Goal: Task Accomplishment & Management: Use online tool/utility

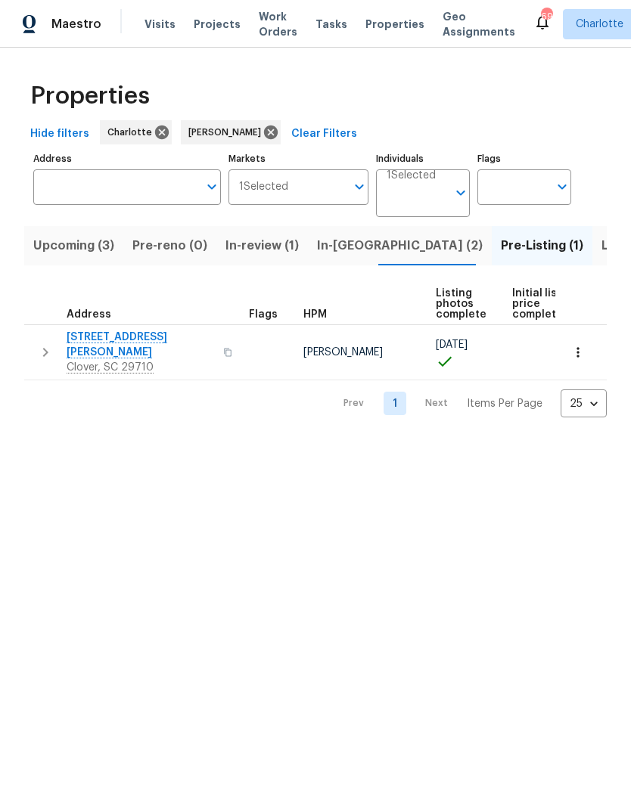
click at [601, 239] on span "Listed (25)" at bounding box center [633, 245] width 64 height 21
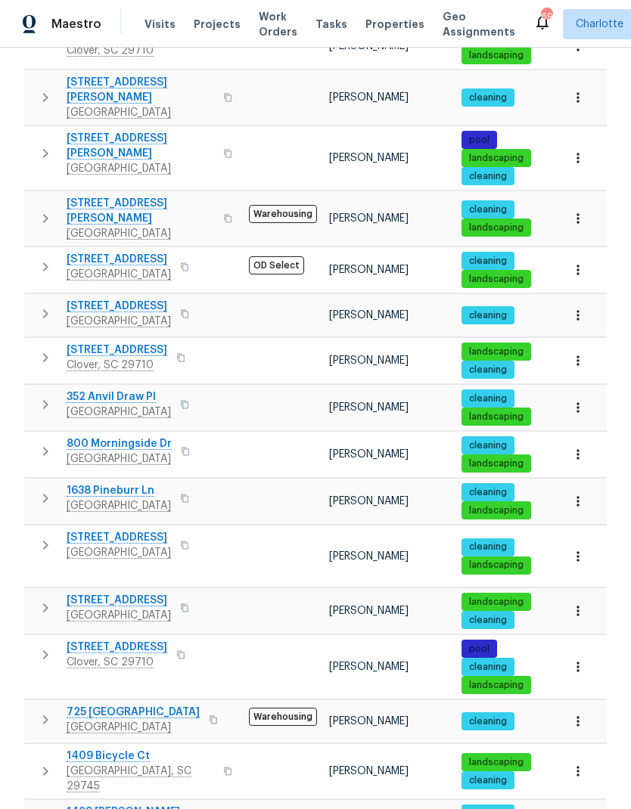
scroll to position [719, 0]
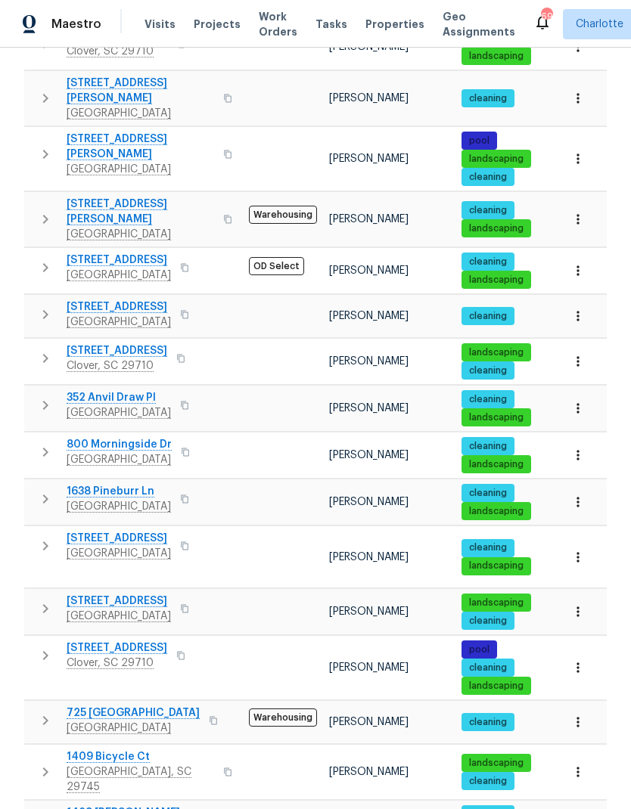
click at [583, 354] on icon "button" at bounding box center [577, 361] width 15 height 15
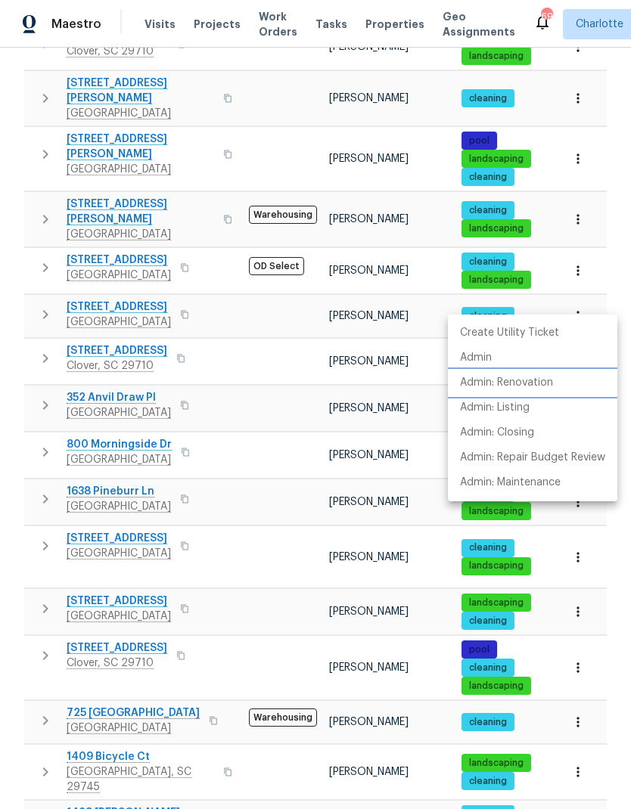
click at [575, 381] on li "Admin: Renovation" at bounding box center [532, 383] width 169 height 25
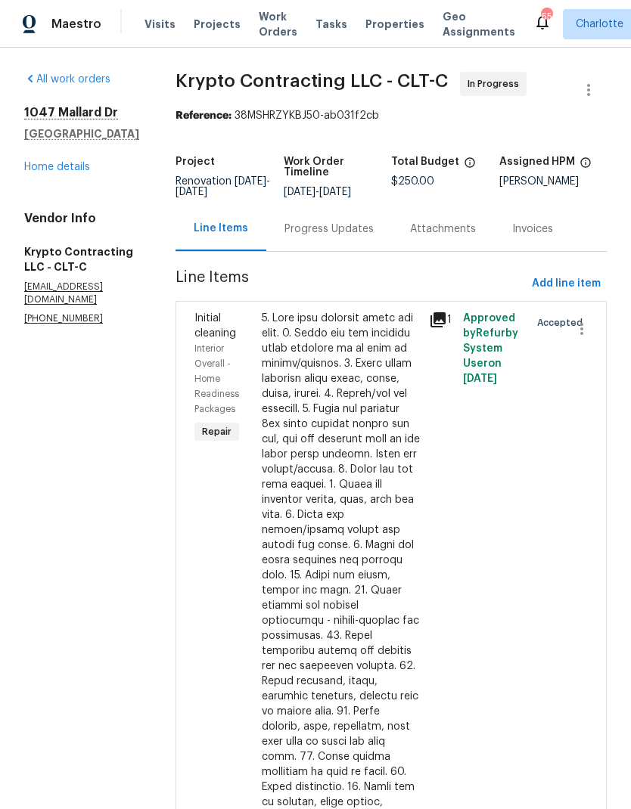
click at [46, 162] on link "Home details" at bounding box center [57, 167] width 66 height 11
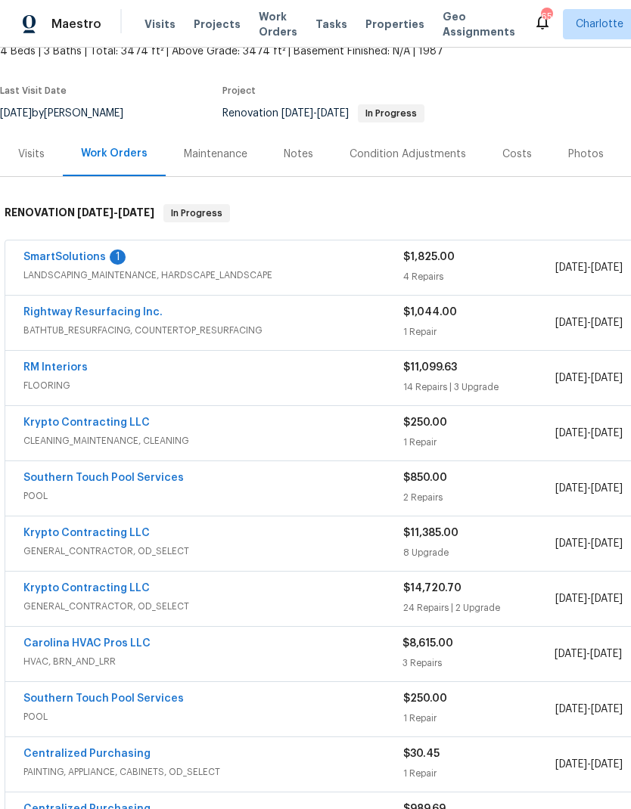
scroll to position [98, 0]
click at [110, 531] on link "Krypto Contracting LLC" at bounding box center [86, 533] width 126 height 11
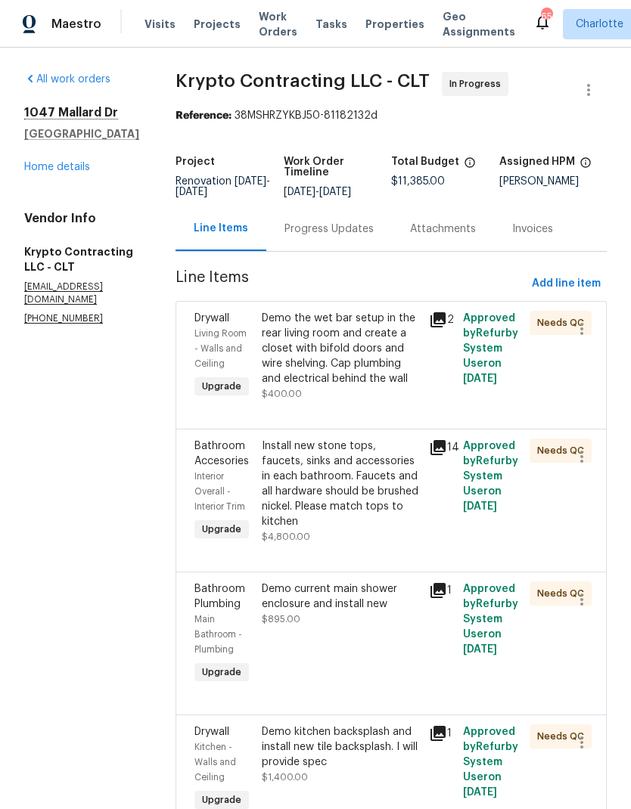
click at [446, 321] on icon at bounding box center [438, 320] width 18 height 18
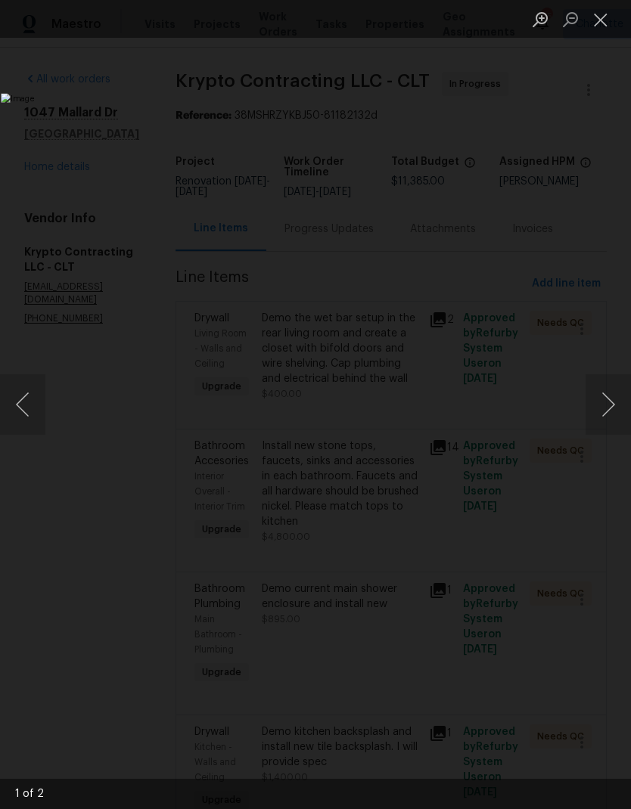
click at [608, 395] on button "Next image" at bounding box center [608, 404] width 45 height 61
click at [603, 395] on button "Next image" at bounding box center [608, 404] width 45 height 61
click at [606, 22] on button "Close lightbox" at bounding box center [601, 19] width 30 height 26
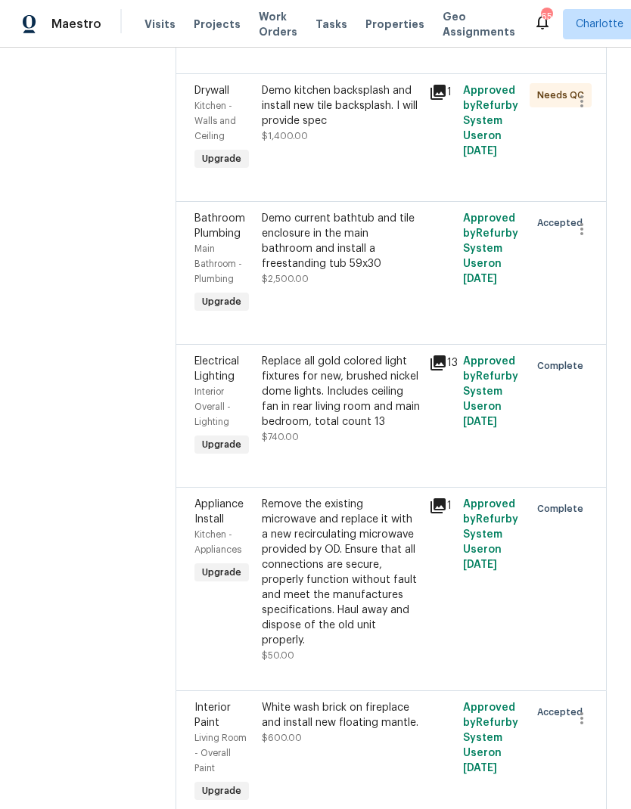
scroll to position [644, 0]
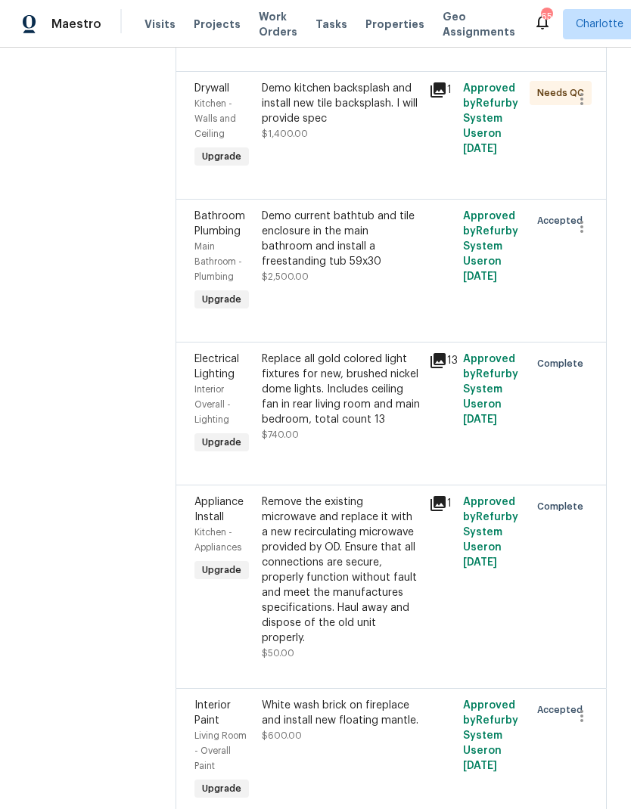
click at [225, 380] on span "Electrical Lighting" at bounding box center [216, 367] width 45 height 26
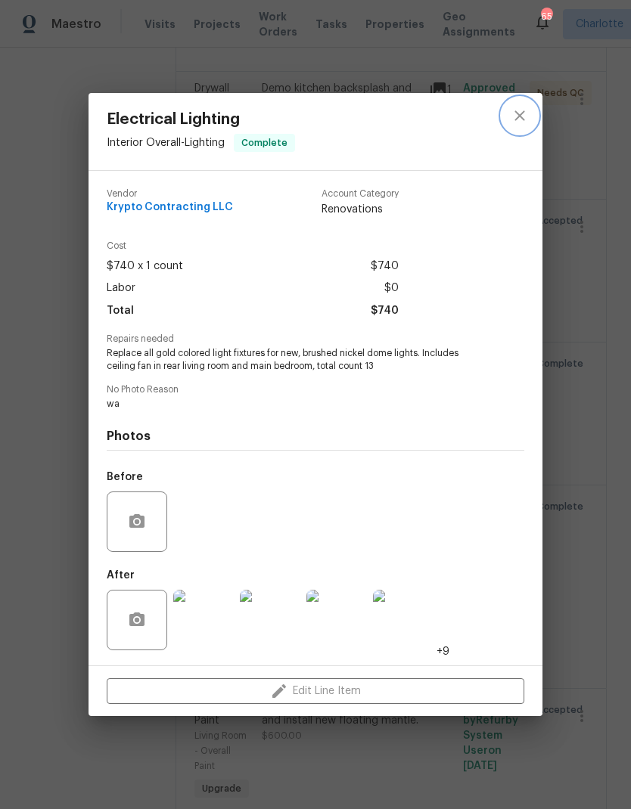
click at [522, 119] on icon "close" at bounding box center [520, 116] width 18 height 18
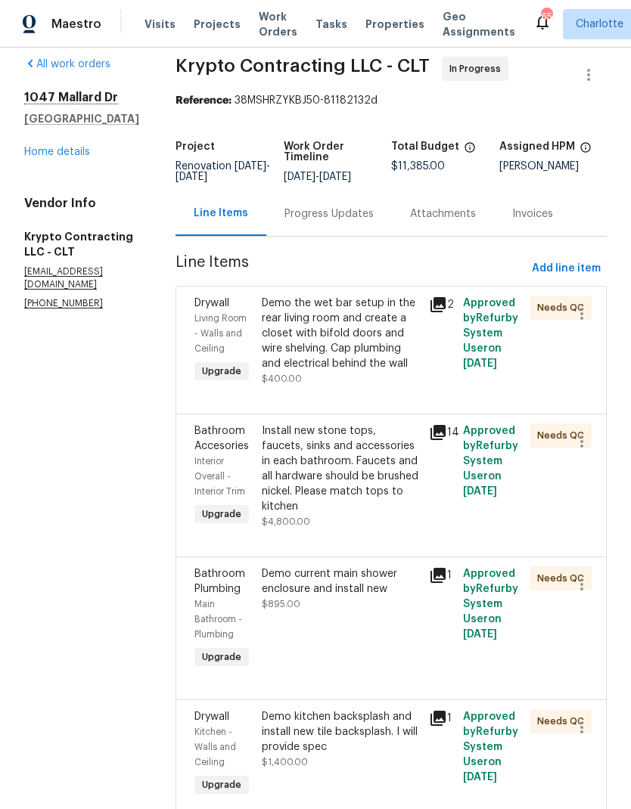
scroll to position [16, 0]
click at [577, 270] on span "Add line item" at bounding box center [566, 268] width 69 height 19
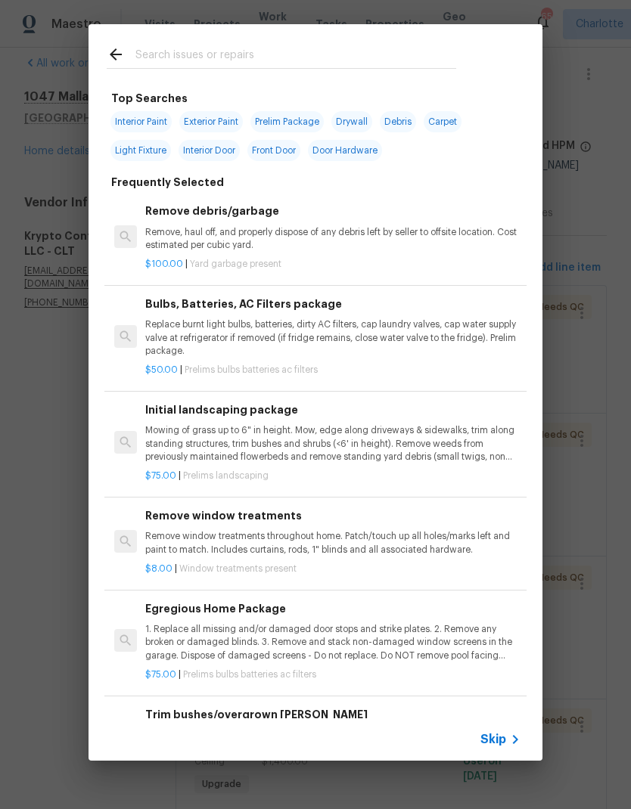
click at [240, 51] on input "text" at bounding box center [295, 56] width 321 height 23
click at [239, 51] on input "text" at bounding box center [295, 56] width 321 height 23
type input "Light"
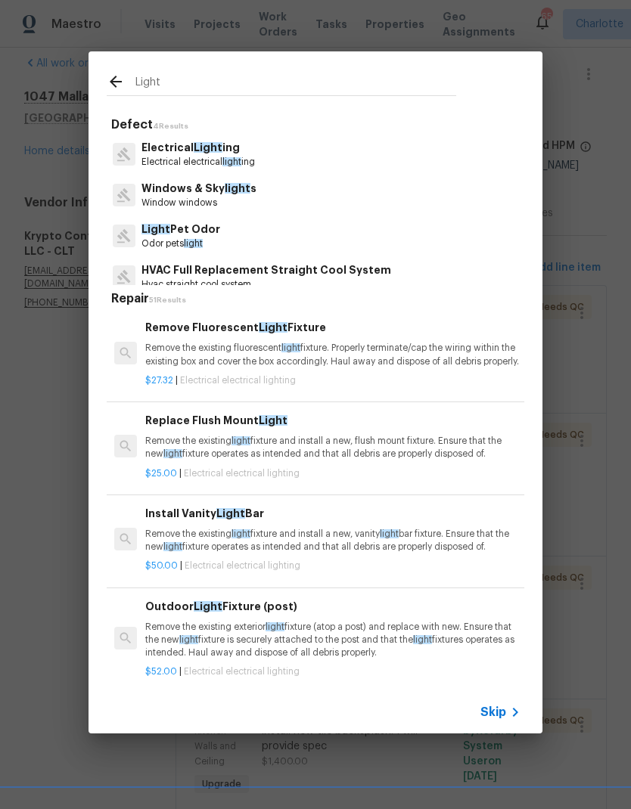
click at [217, 145] on span "Light" at bounding box center [208, 147] width 29 height 11
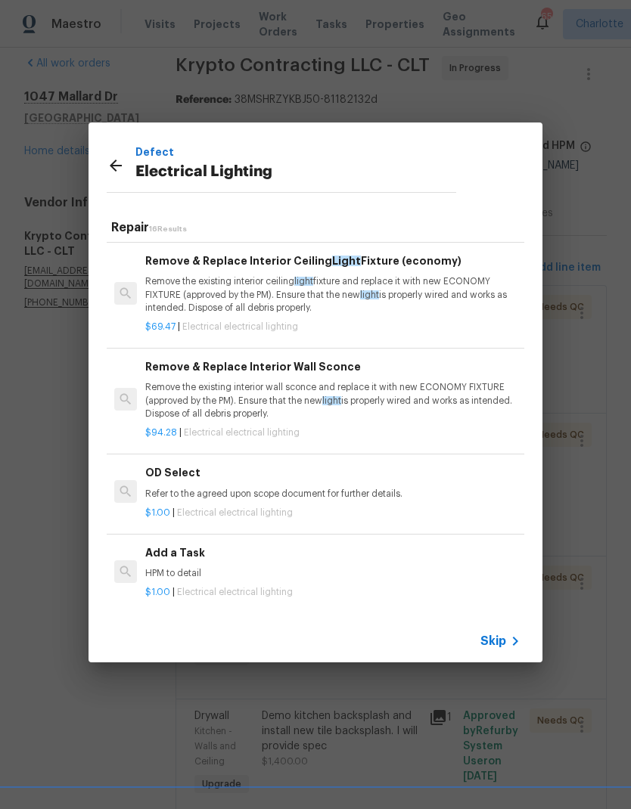
scroll to position [1229, 0]
click at [253, 565] on div "Add a Task HPM to detail" at bounding box center [332, 563] width 375 height 36
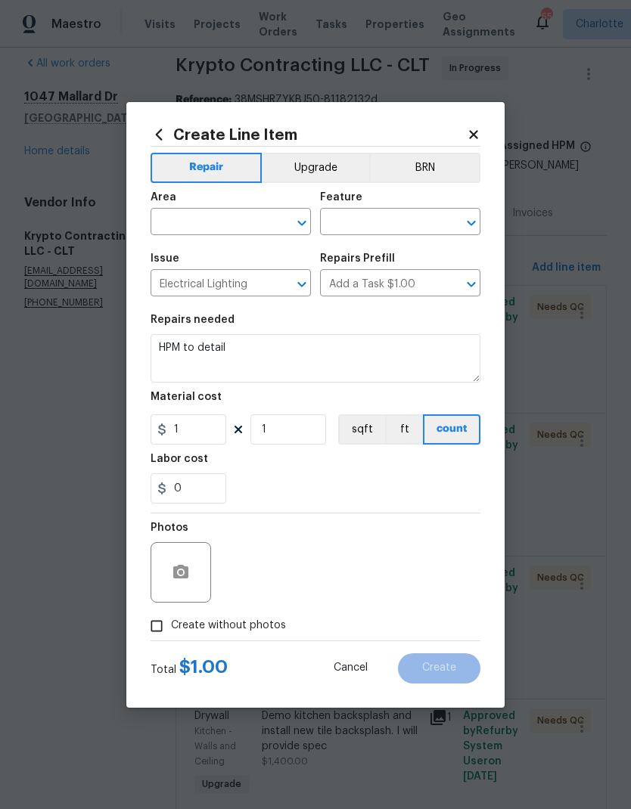
click at [224, 213] on input "text" at bounding box center [210, 223] width 118 height 23
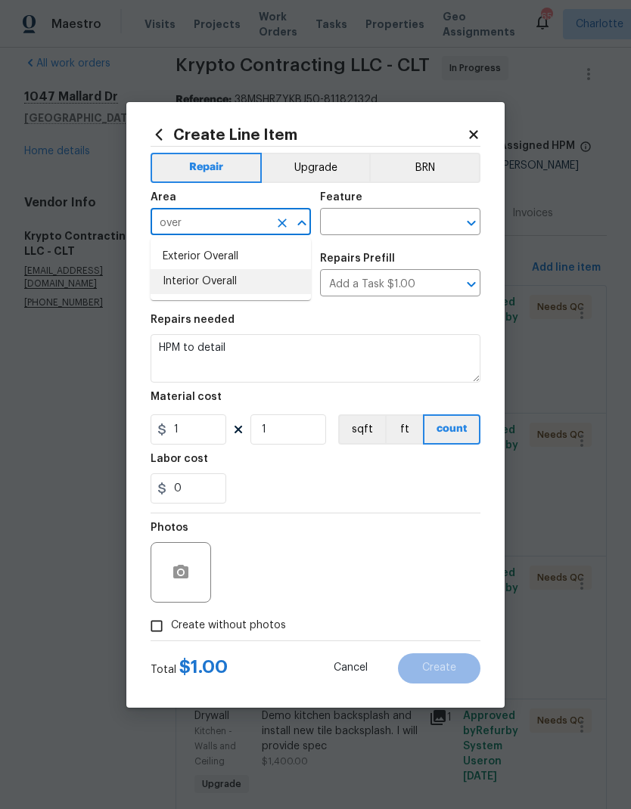
click at [248, 281] on li "Interior Overall" at bounding box center [231, 281] width 160 height 25
type input "Interior Overall"
click at [329, 161] on button "Upgrade" at bounding box center [316, 168] width 108 height 30
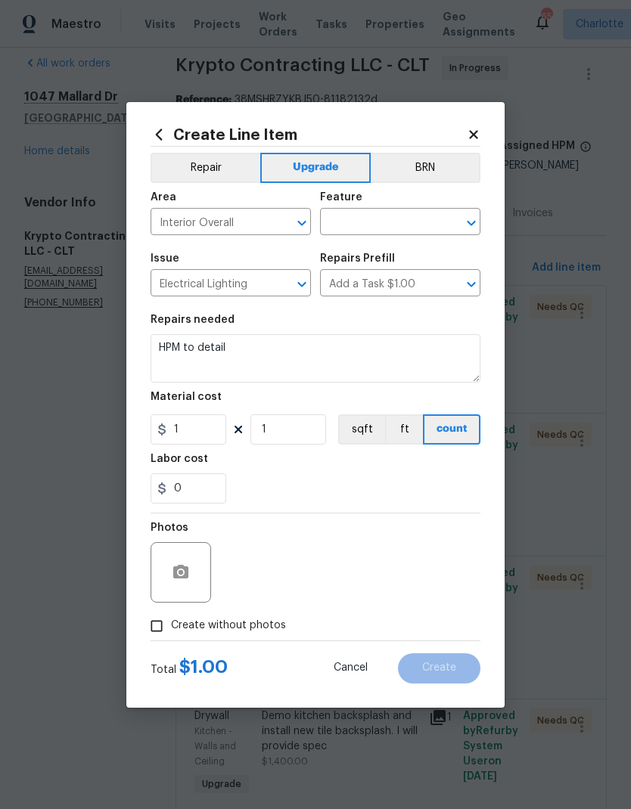
click at [369, 231] on input "text" at bounding box center [379, 223] width 118 height 23
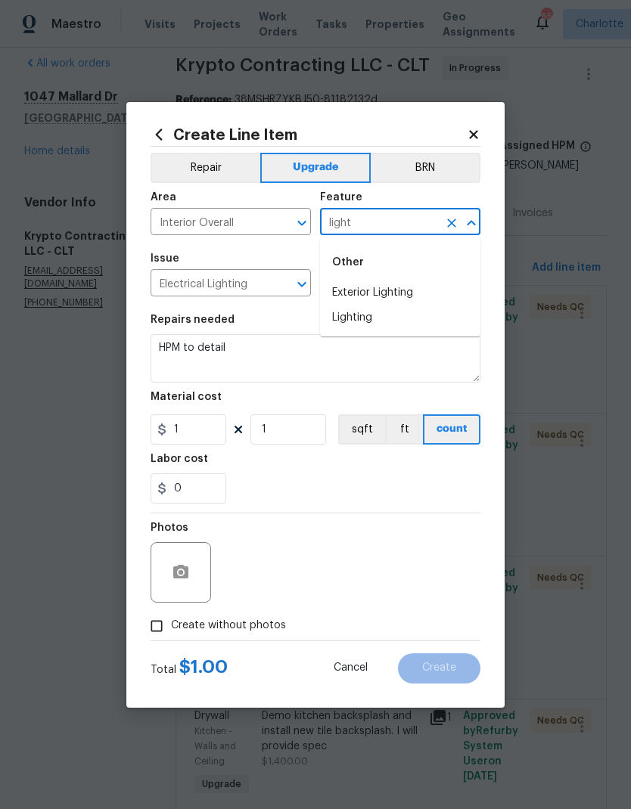
click at [399, 317] on li "Lighting" at bounding box center [400, 318] width 160 height 25
type input "Lighting"
click at [213, 362] on textarea "HPM to detail" at bounding box center [316, 358] width 330 height 48
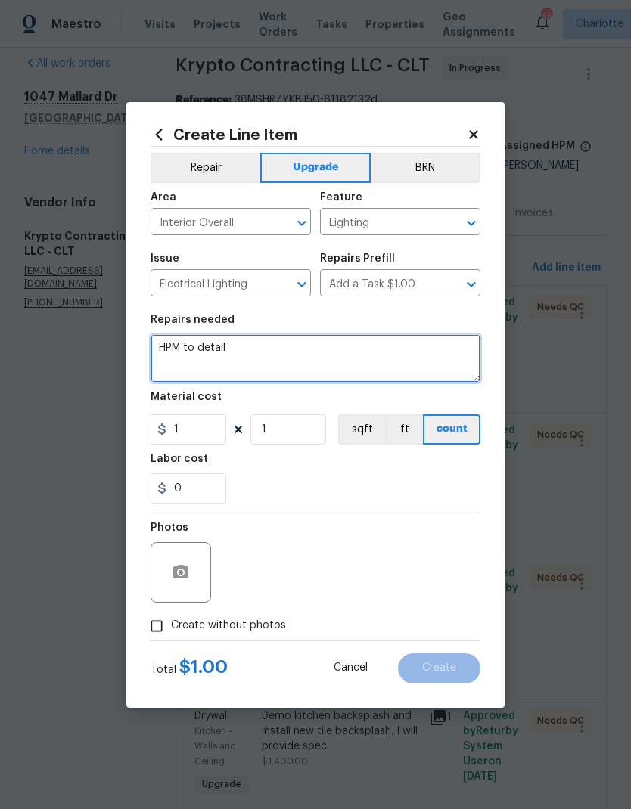
click at [168, 344] on textarea "HPM to detail" at bounding box center [316, 358] width 330 height 48
click at [166, 354] on textarea "HPM to detail" at bounding box center [316, 358] width 330 height 48
type textarea "Additional lights"
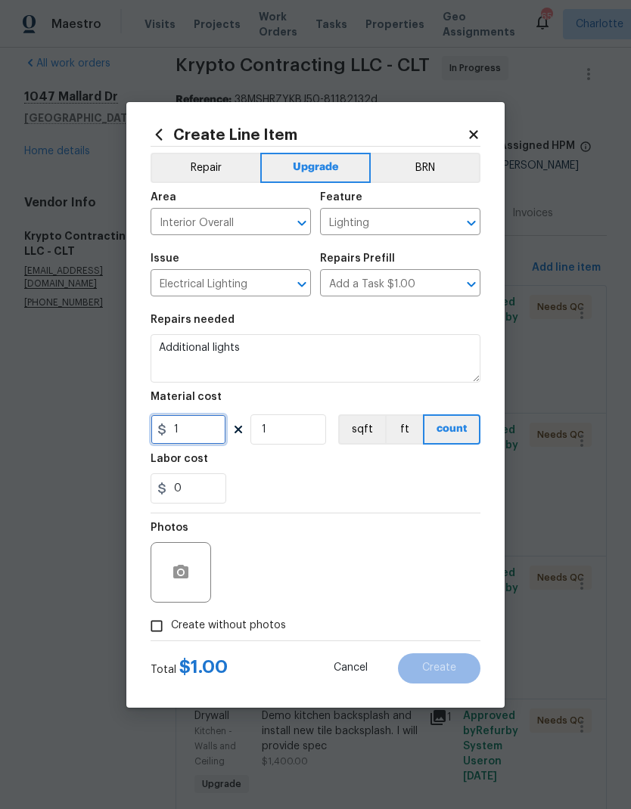
click at [206, 427] on input "1" at bounding box center [189, 430] width 76 height 30
type input "635"
click at [424, 486] on div "0" at bounding box center [316, 489] width 330 height 30
click at [163, 626] on input "Create without photos" at bounding box center [156, 626] width 29 height 29
checkbox input "true"
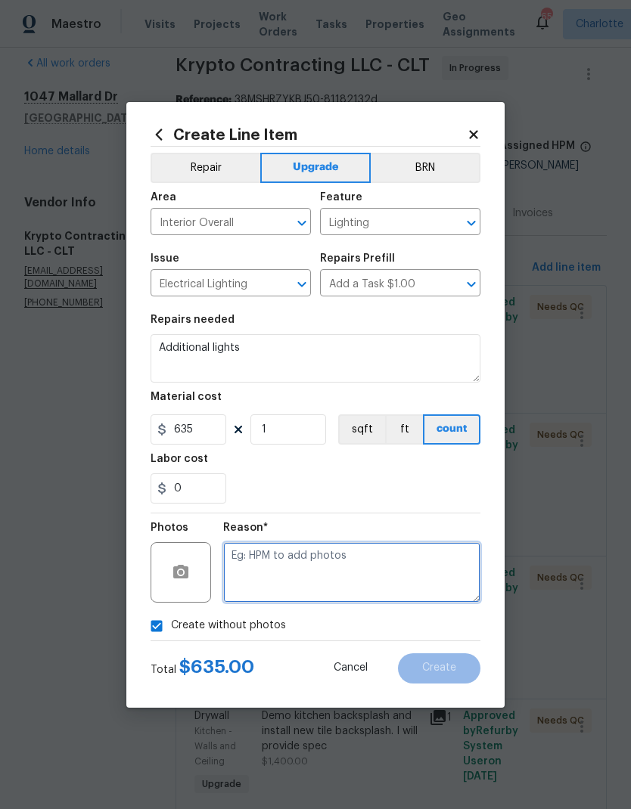
click at [395, 592] on textarea at bounding box center [351, 572] width 257 height 61
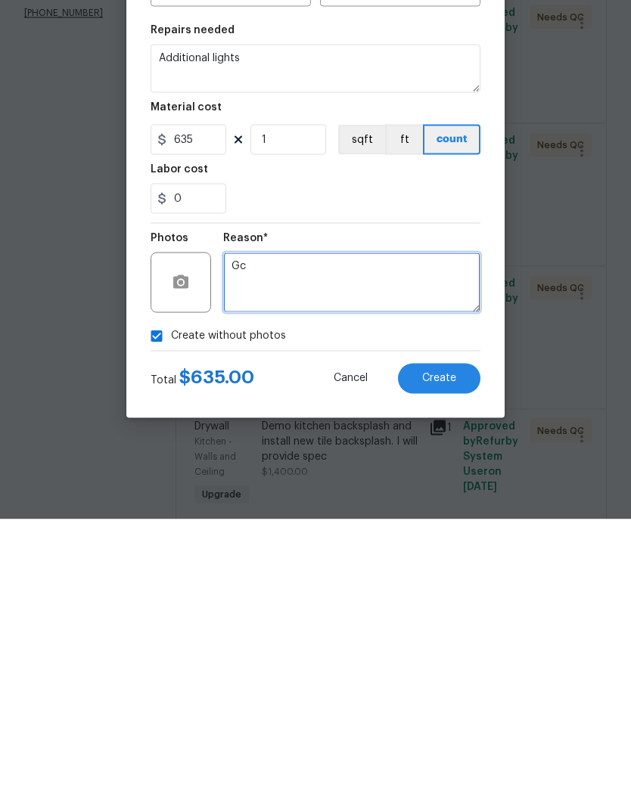
type textarea "Gc"
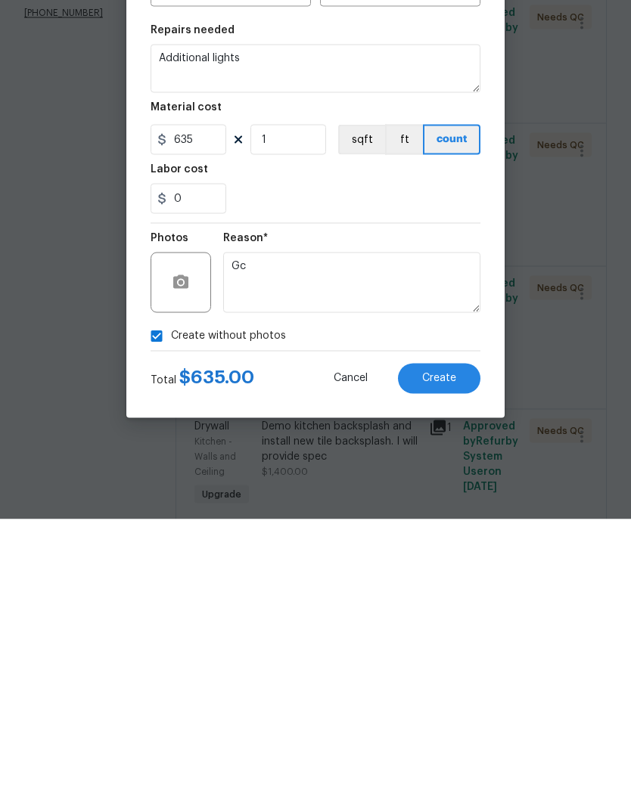
click at [446, 663] on span "Create" at bounding box center [439, 668] width 34 height 11
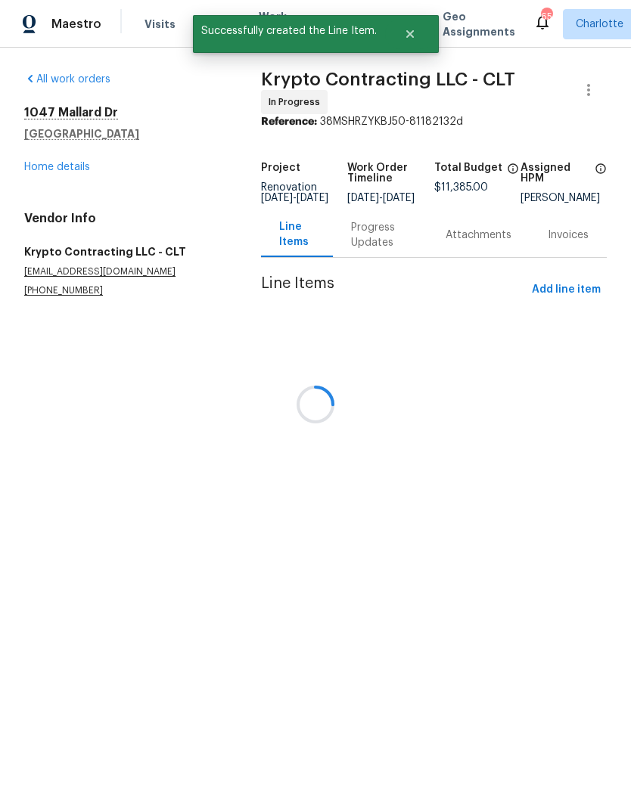
scroll to position [0, 0]
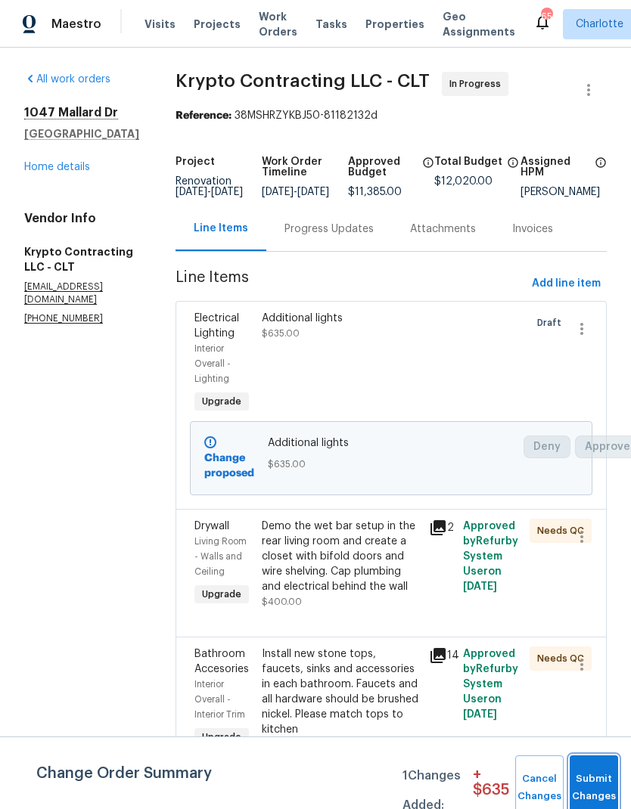
click at [586, 780] on button "Submit Changes" at bounding box center [594, 788] width 48 height 65
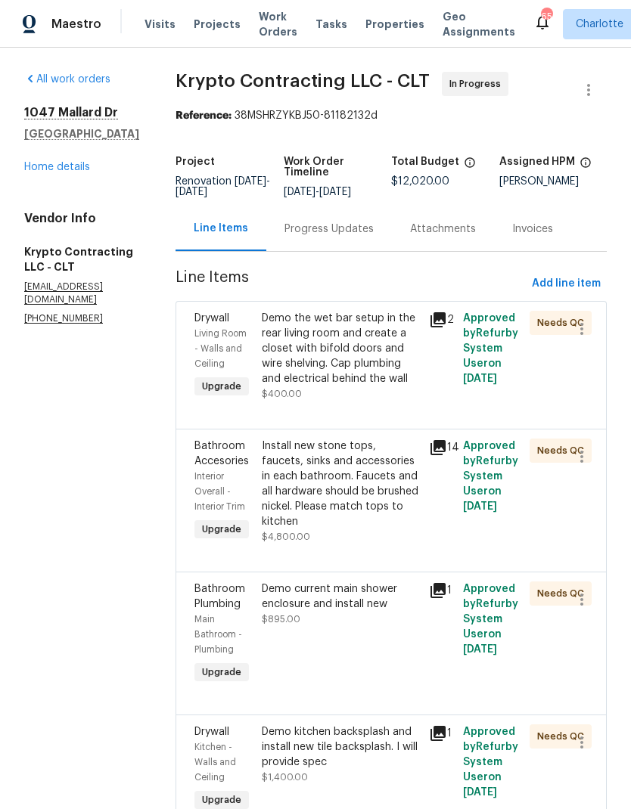
click at [64, 155] on div "[STREET_ADDRESS][PERSON_NAME] Home details" at bounding box center [81, 140] width 115 height 70
click at [51, 166] on link "Home details" at bounding box center [57, 167] width 66 height 11
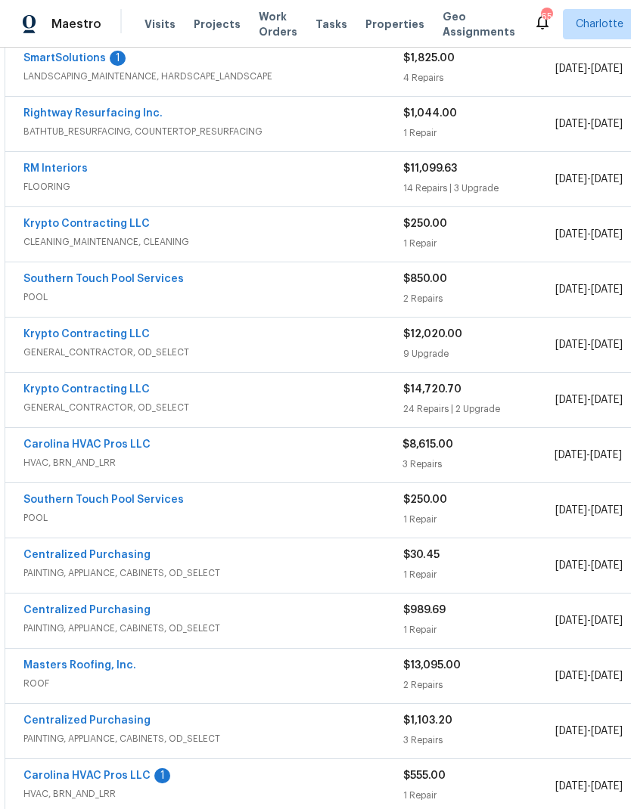
scroll to position [297, 0]
click at [101, 390] on link "Krypto Contracting LLC" at bounding box center [86, 389] width 126 height 11
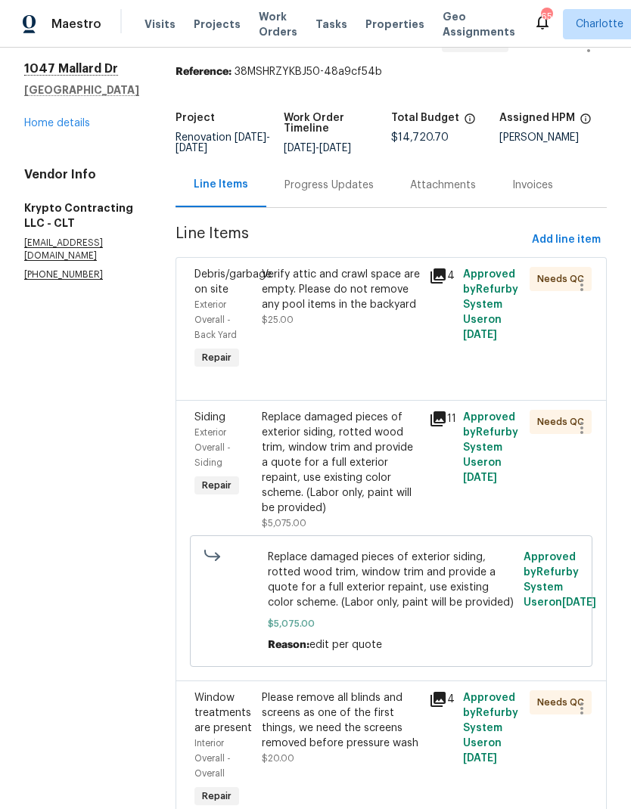
scroll to position [45, 0]
click at [239, 297] on div "Debris/garbage on site" at bounding box center [223, 281] width 58 height 30
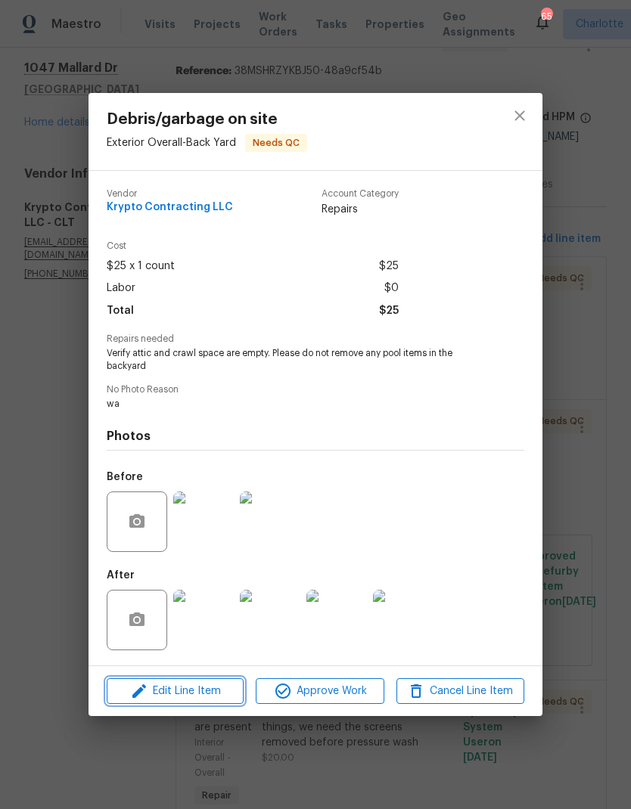
click at [190, 695] on span "Edit Line Item" at bounding box center [175, 691] width 128 height 19
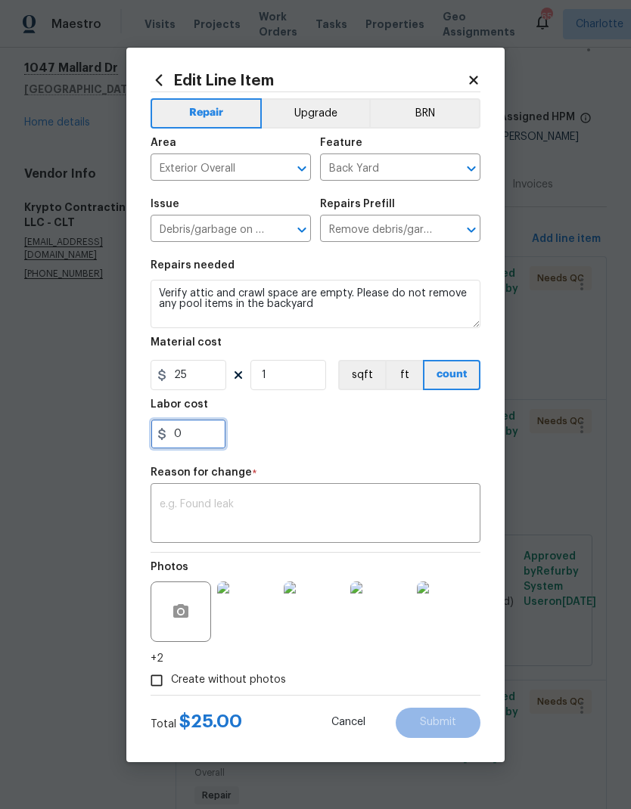
click at [200, 430] on input "0" at bounding box center [189, 434] width 76 height 30
type input "150"
click at [403, 446] on div "150" at bounding box center [316, 434] width 330 height 30
click at [311, 531] on textarea at bounding box center [316, 515] width 312 height 32
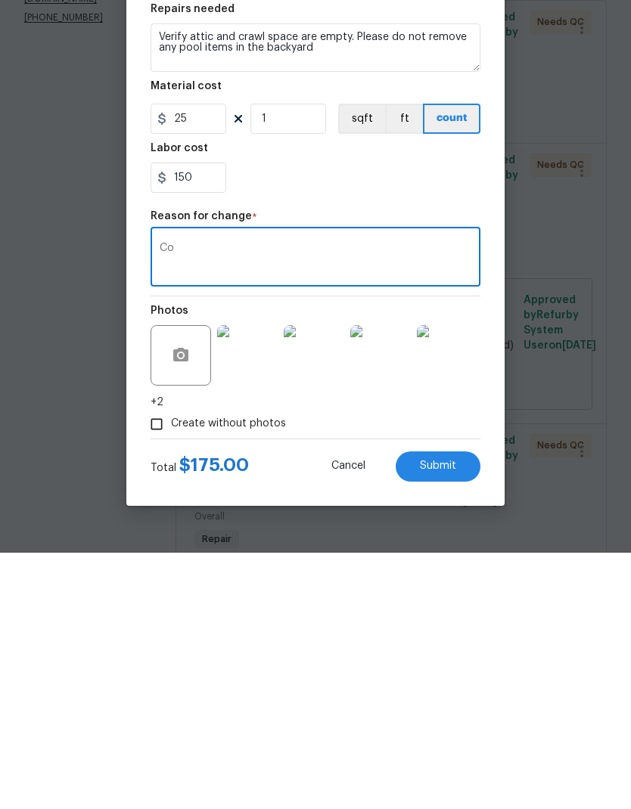
type textarea "Co"
click at [444, 717] on span "Submit" at bounding box center [438, 722] width 36 height 11
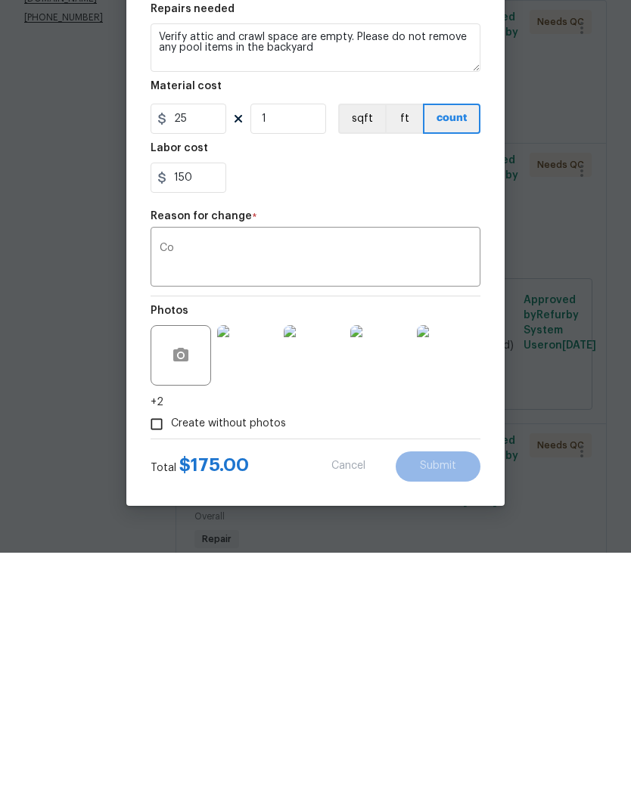
scroll to position [61, 0]
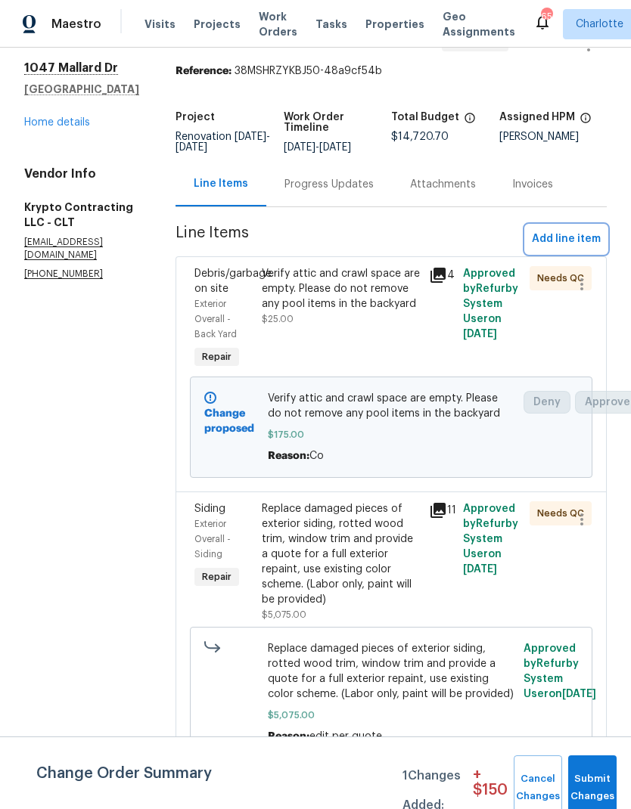
click at [576, 230] on span "Add line item" at bounding box center [566, 239] width 69 height 19
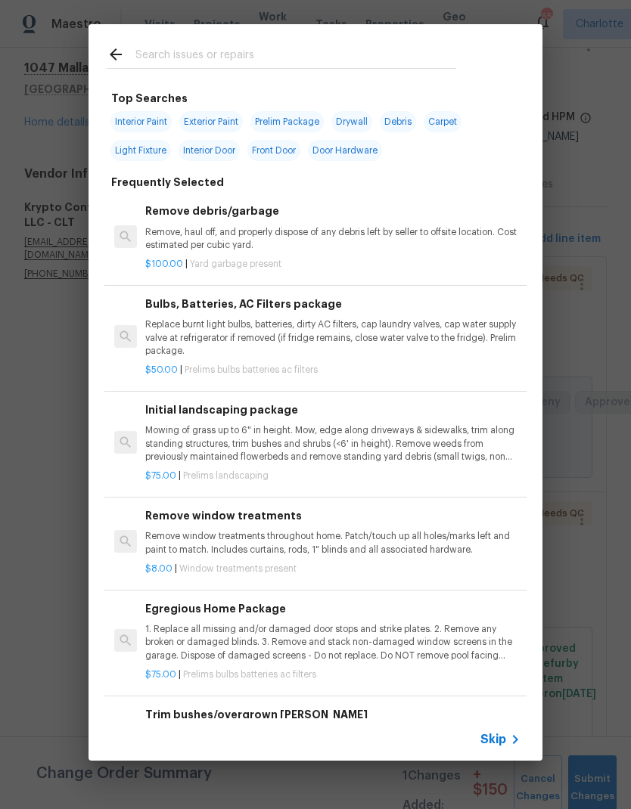
click at [266, 65] on input "text" at bounding box center [295, 56] width 321 height 23
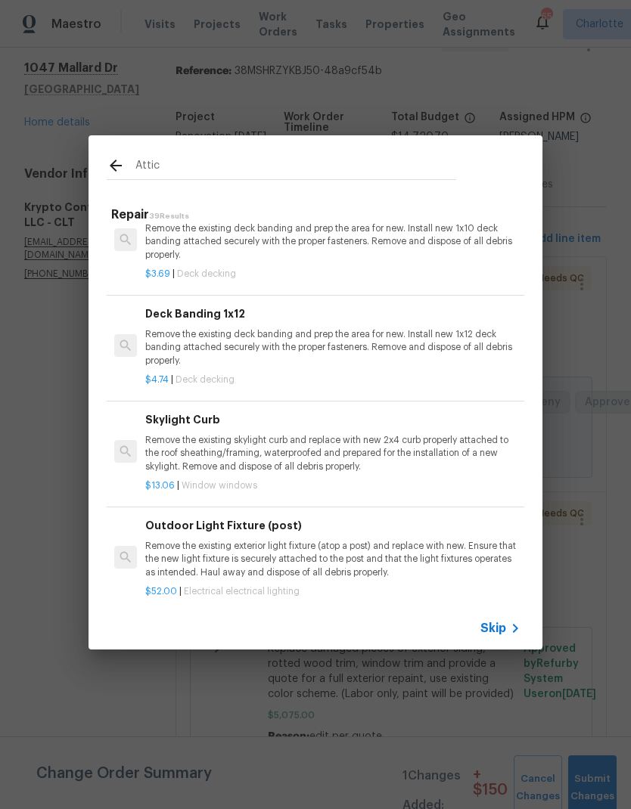
scroll to position [408, -1]
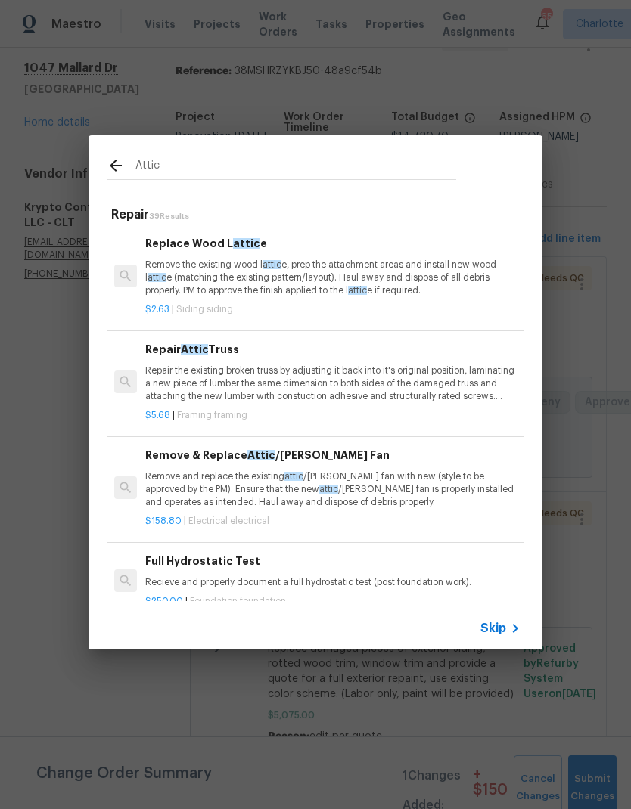
type input "Attic"
click at [113, 171] on icon at bounding box center [116, 166] width 18 height 18
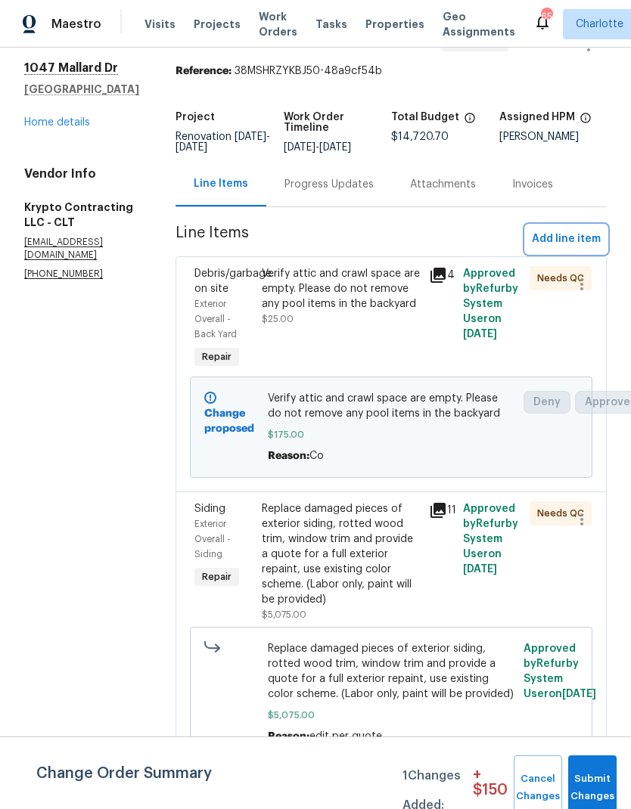
scroll to position [67, 0]
click at [589, 230] on span "Add line item" at bounding box center [566, 239] width 69 height 19
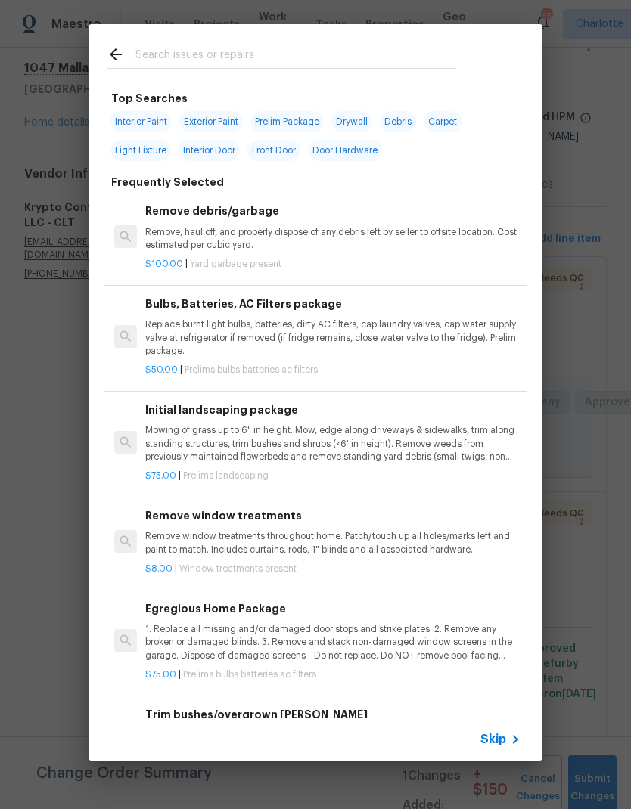
click at [292, 39] on div at bounding box center [282, 54] width 386 height 60
click at [261, 52] on input "text" at bounding box center [295, 56] width 321 height 23
type input "Floo"
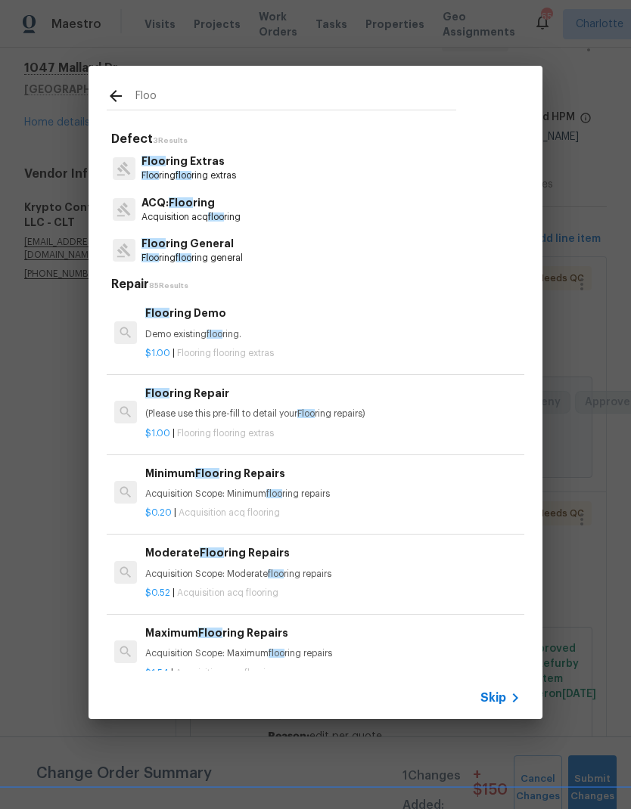
click at [217, 170] on p "Floo ring floo ring extras" at bounding box center [188, 175] width 95 height 13
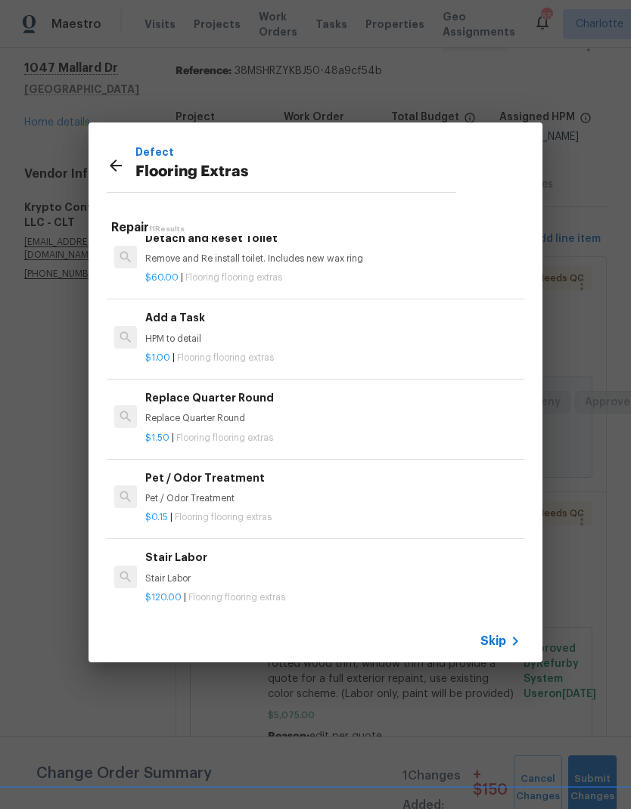
scroll to position [498, 0]
click at [394, 336] on p "HPM to detail" at bounding box center [332, 340] width 375 height 13
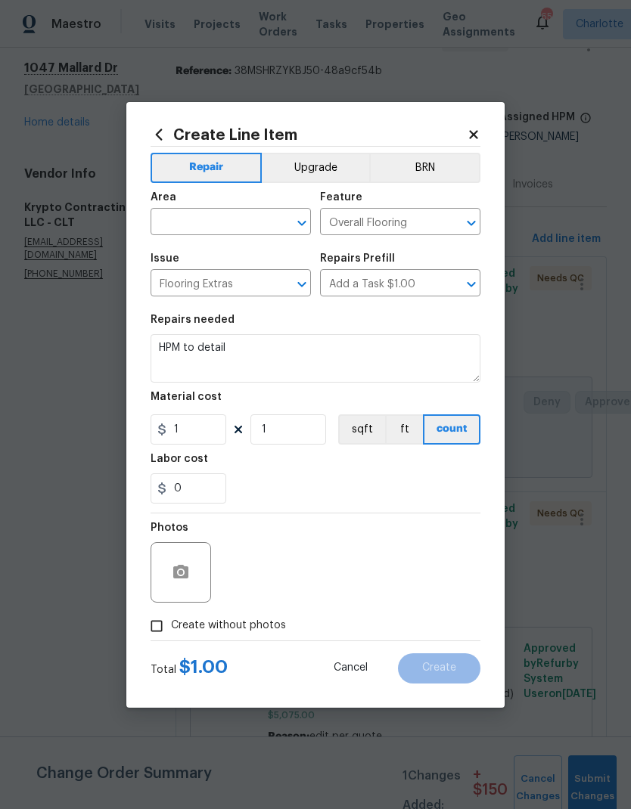
click at [234, 233] on input "text" at bounding box center [210, 223] width 118 height 23
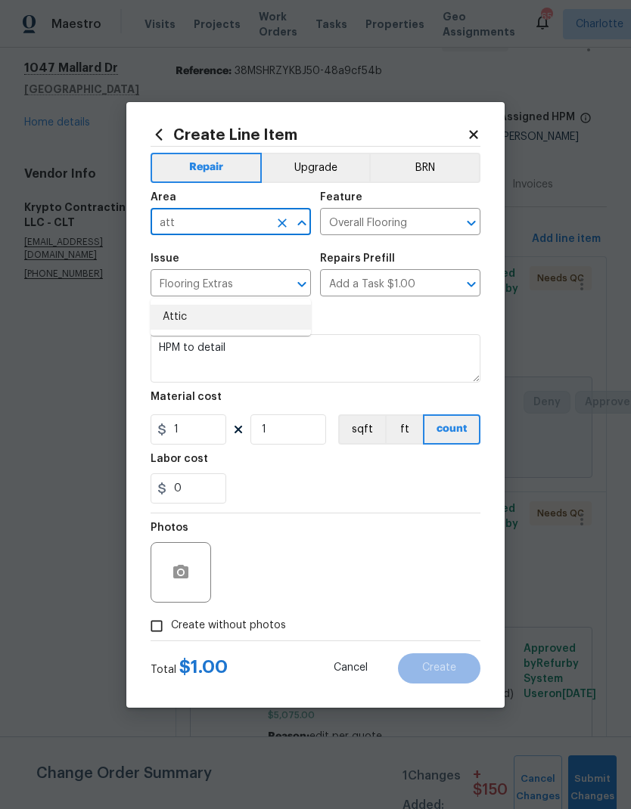
click at [229, 305] on li "Attic" at bounding box center [231, 317] width 160 height 25
type input "Attic"
click at [386, 356] on textarea "HPM to detail" at bounding box center [316, 358] width 330 height 48
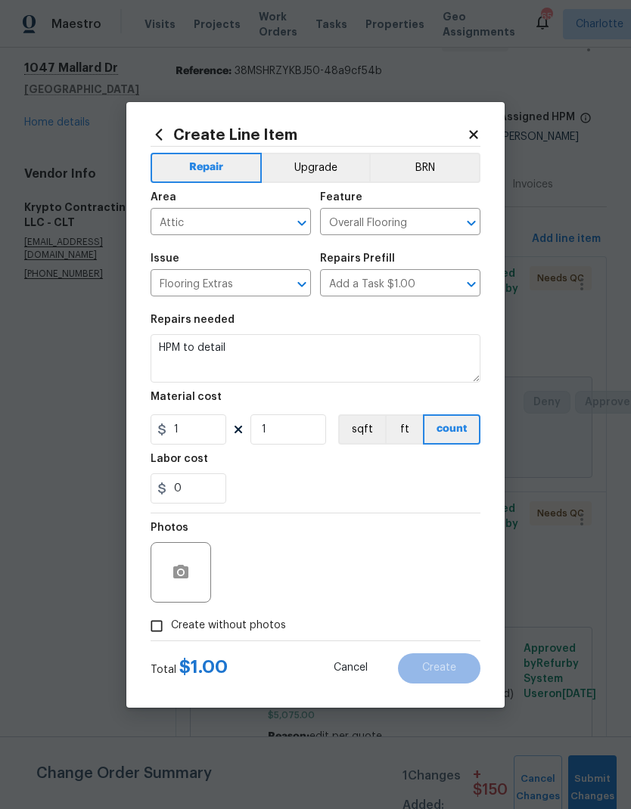
click at [186, 328] on div "Repairs needed" at bounding box center [316, 325] width 330 height 20
click at [193, 336] on textarea "HPM to detail" at bounding box center [316, 358] width 330 height 48
click at [196, 337] on textarea "HPM to detail" at bounding box center [316, 358] width 330 height 48
click at [195, 337] on textarea "HPM to detail" at bounding box center [316, 358] width 330 height 48
click at [207, 345] on textarea "HPM to detail" at bounding box center [316, 358] width 330 height 48
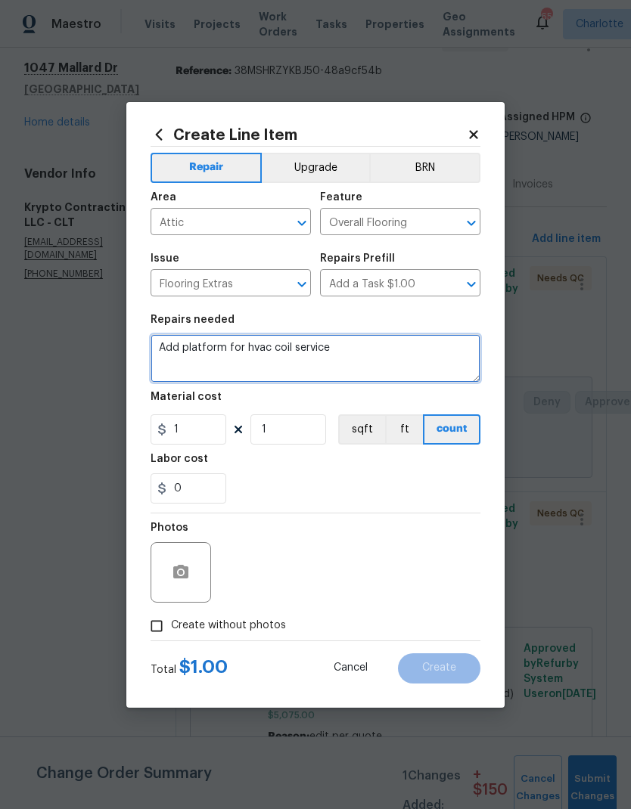
type textarea "Add platform for hvac coil service"
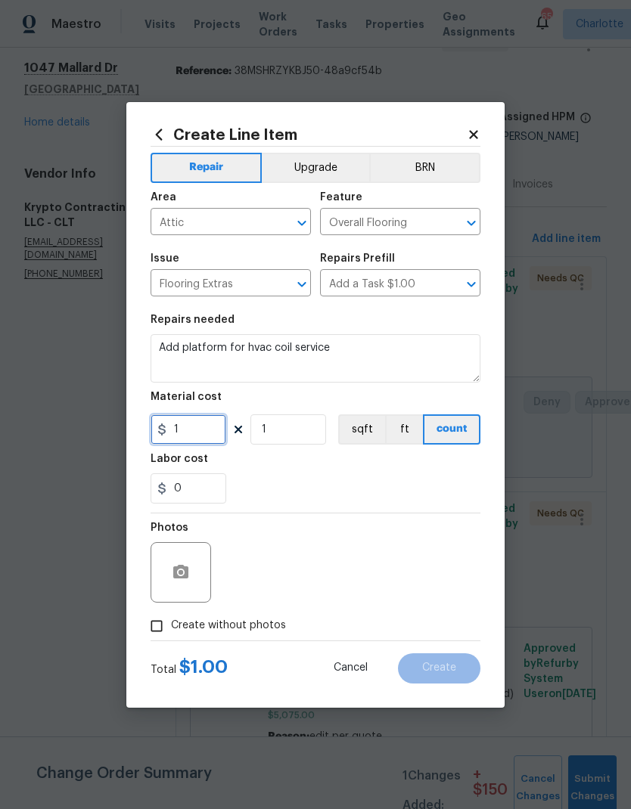
click at [200, 440] on input "1" at bounding box center [189, 430] width 76 height 30
type input "125"
click at [350, 474] on div "Labor cost" at bounding box center [316, 464] width 330 height 20
click at [152, 624] on input "Create without photos" at bounding box center [156, 626] width 29 height 29
checkbox input "true"
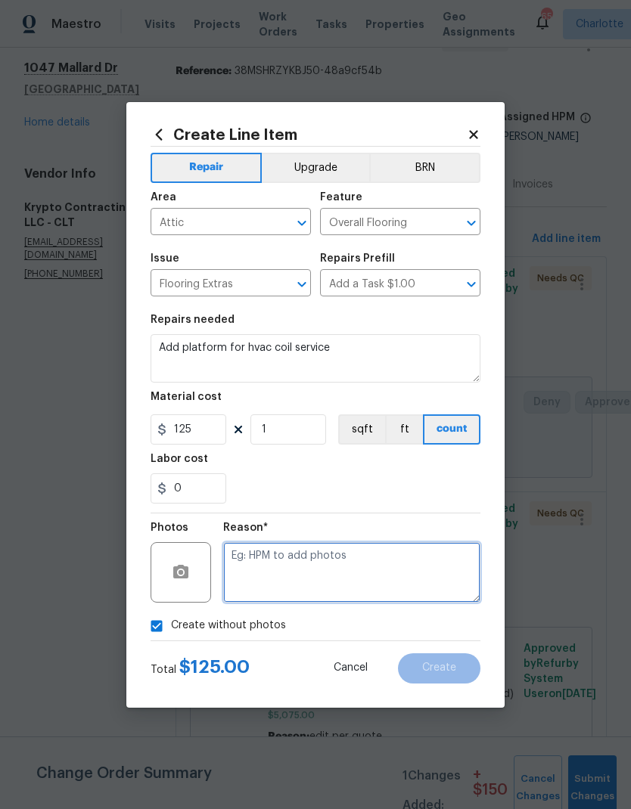
click at [321, 561] on textarea at bounding box center [351, 572] width 257 height 61
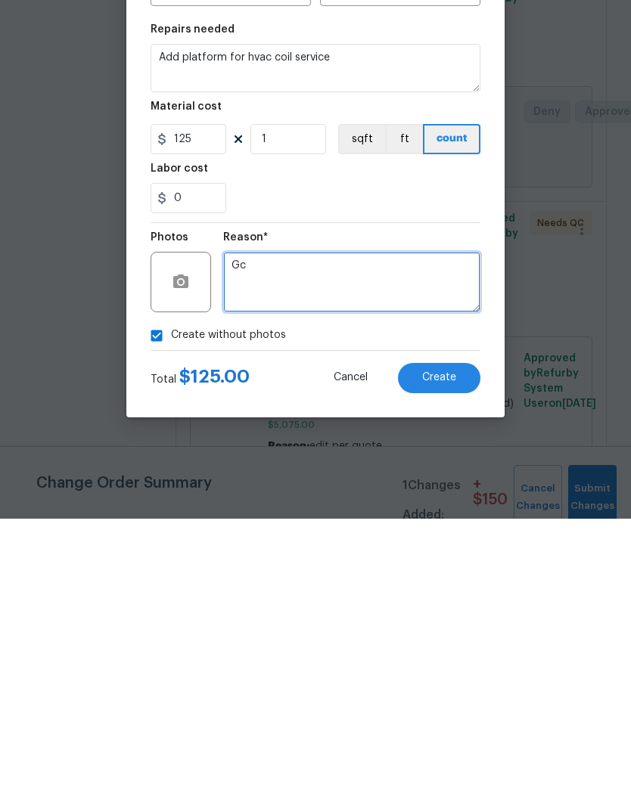
type textarea "Gc"
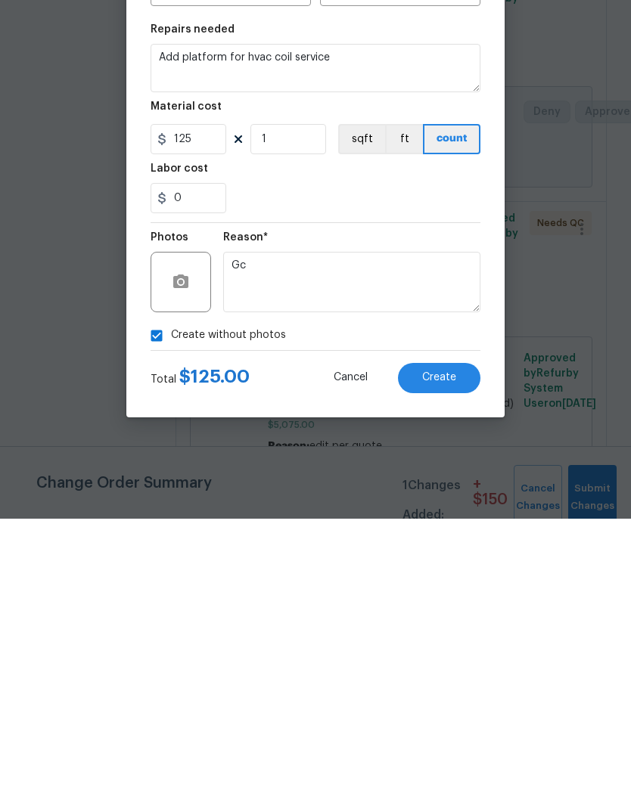
click at [452, 654] on button "Create" at bounding box center [439, 669] width 82 height 30
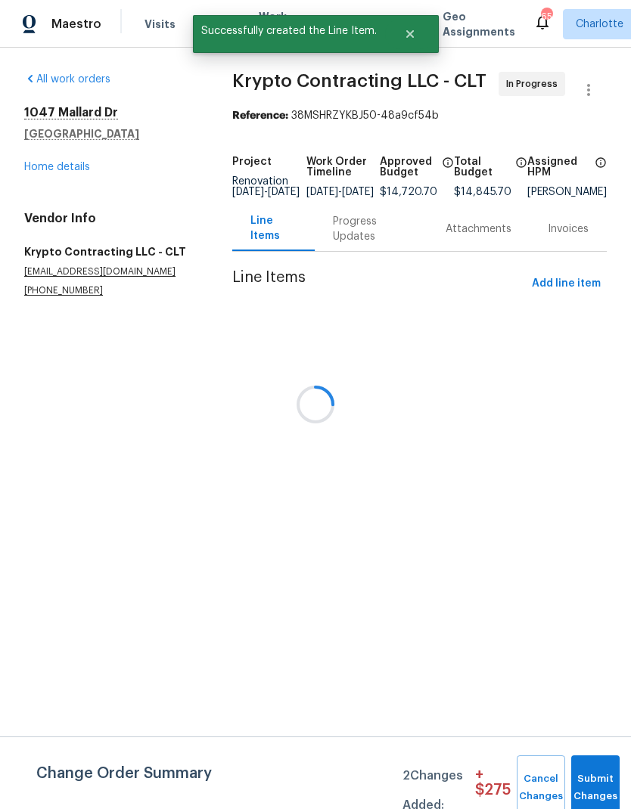
scroll to position [0, 0]
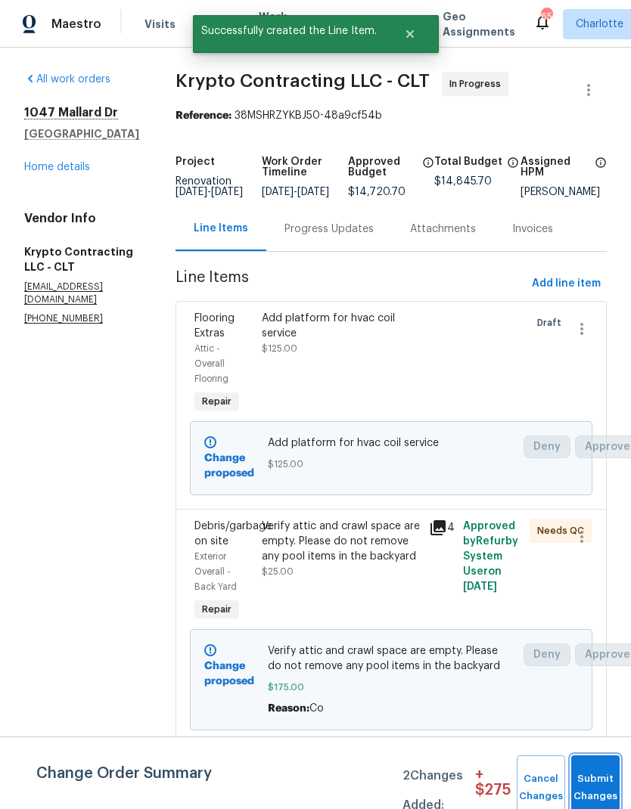
click at [597, 783] on button "Submit Changes" at bounding box center [595, 788] width 48 height 65
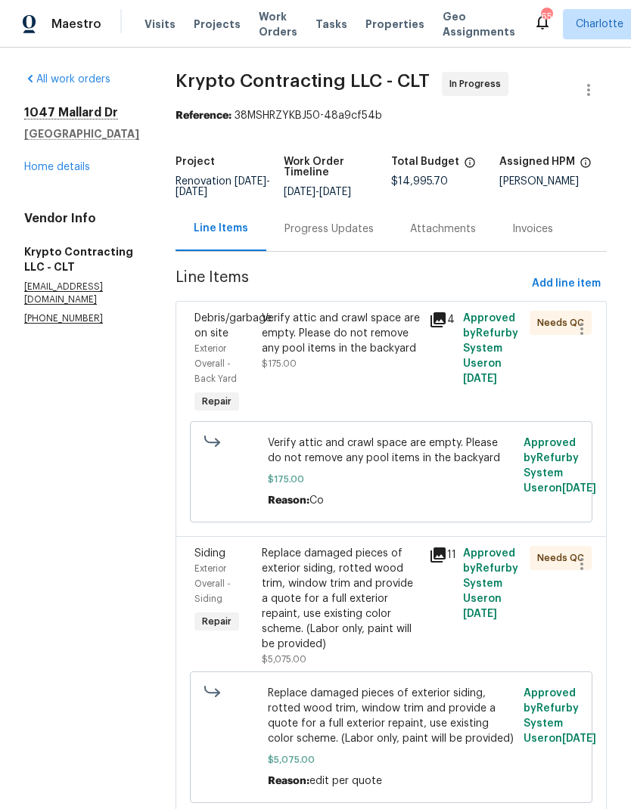
click at [61, 172] on link "Home details" at bounding box center [57, 167] width 66 height 11
